Goal: Find specific page/section: Find specific page/section

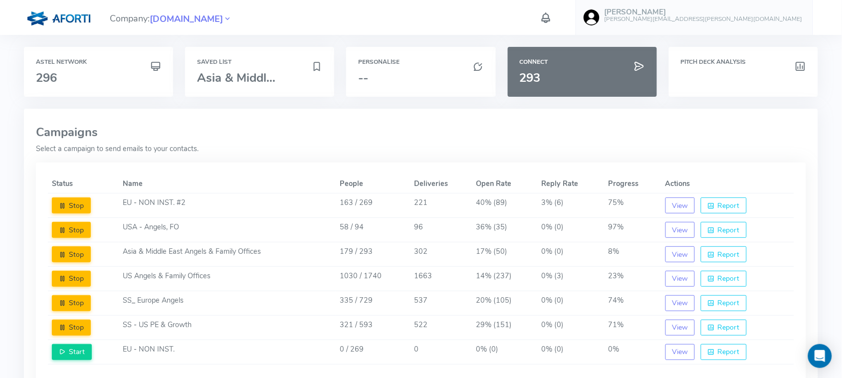
drag, startPoint x: 840, startPoint y: 153, endPoint x: 841, endPoint y: 279, distance: 126.7
click at [841, 279] on div "Company: [DOMAIN_NAME] [PERSON_NAME] [PERSON_NAME][EMAIL_ADDRESS][PERSON_NAME][…" at bounding box center [421, 225] width 842 height 450
click at [806, 220] on div "Status Name People Deliveries Open Rate Reply Rate Progress Actions Stop EU - N…" at bounding box center [421, 281] width 770 height 237
